Goal: Entertainment & Leisure: Browse casually

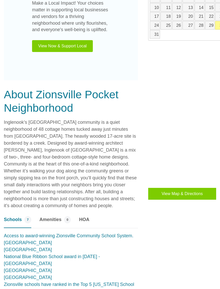
scroll to position [304, 0]
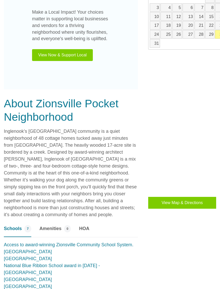
click at [192, 206] on button "View Map & Directions" at bounding box center [182, 203] width 68 height 12
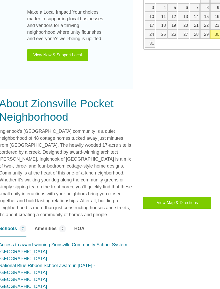
scroll to position [304, 4]
click at [124, 79] on div "Vendors & Businesses Make a Local Impact! Your choices matter in supporting loc…" at bounding box center [66, 15] width 134 height 147
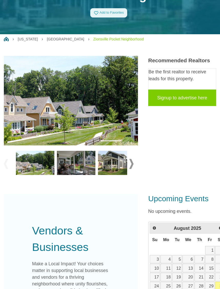
scroll to position [52, 0]
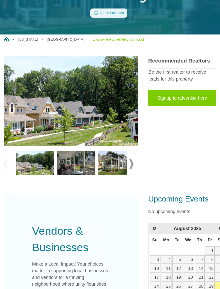
click at [131, 168] on span at bounding box center [131, 164] width 4 height 10
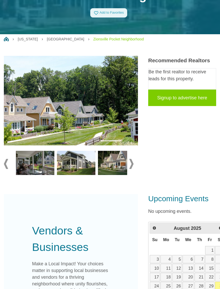
click at [130, 168] on span at bounding box center [131, 164] width 4 height 10
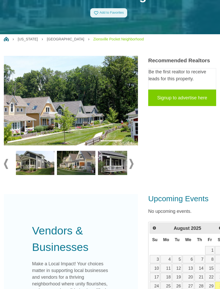
click at [33, 166] on img at bounding box center [35, 163] width 39 height 24
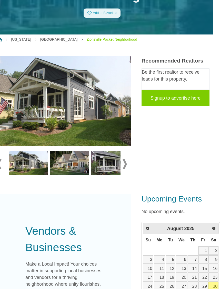
scroll to position [53, 7]
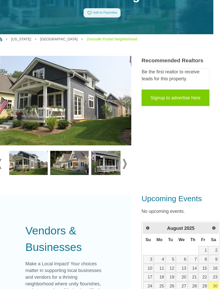
click at [72, 168] on img at bounding box center [69, 163] width 39 height 24
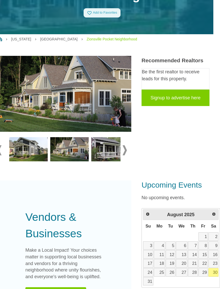
click at [107, 156] on img at bounding box center [110, 149] width 39 height 24
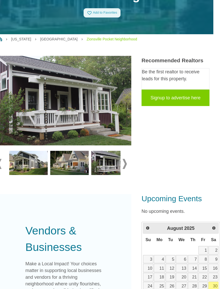
click at [127, 164] on span at bounding box center [125, 164] width 4 height 10
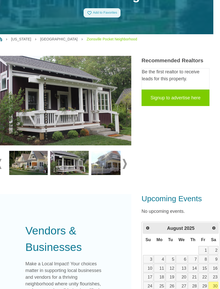
click at [107, 165] on img at bounding box center [110, 163] width 39 height 24
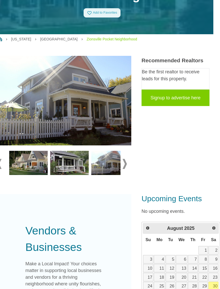
click at [127, 164] on span at bounding box center [125, 164] width 4 height 10
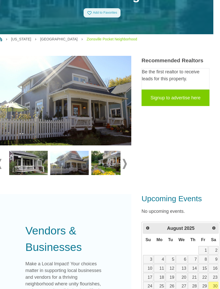
click at [107, 167] on img at bounding box center [110, 163] width 39 height 24
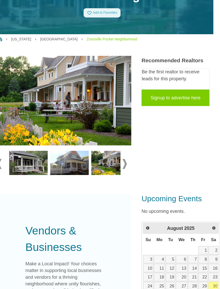
click at [126, 168] on span at bounding box center [125, 164] width 4 height 10
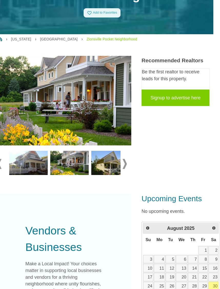
click at [107, 166] on img at bounding box center [110, 163] width 39 height 24
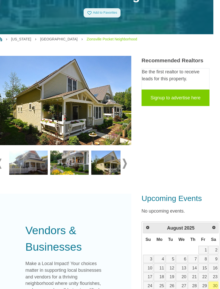
click at [127, 165] on span at bounding box center [125, 163] width 4 height 10
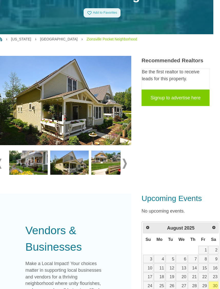
click at [111, 167] on img at bounding box center [110, 162] width 39 height 24
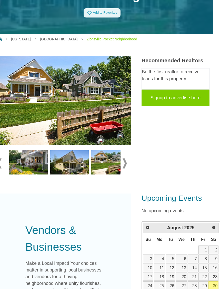
click at [113, 167] on img at bounding box center [110, 162] width 39 height 24
click at [127, 161] on span at bounding box center [125, 163] width 4 height 10
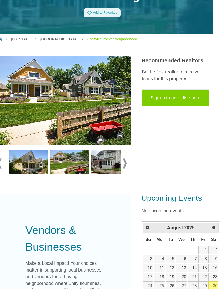
click at [108, 166] on img at bounding box center [110, 162] width 39 height 24
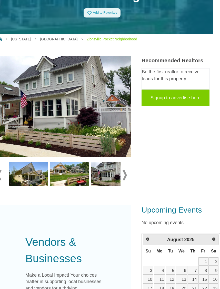
click at [127, 177] on span at bounding box center [125, 175] width 4 height 10
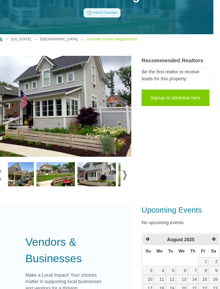
click at [126, 175] on span at bounding box center [125, 175] width 4 height 10
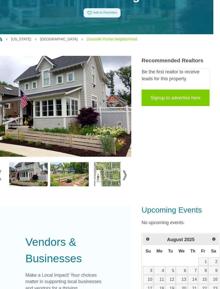
click at [76, 176] on img at bounding box center [69, 174] width 39 height 24
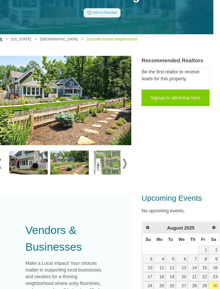
click at [111, 164] on img at bounding box center [110, 162] width 39 height 24
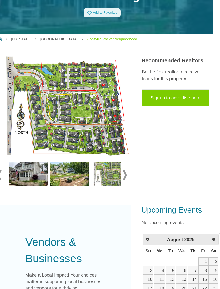
click at [113, 179] on img at bounding box center [110, 174] width 39 height 24
click at [127, 176] on span at bounding box center [125, 175] width 4 height 10
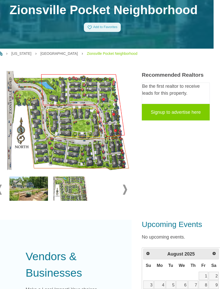
scroll to position [36, 6]
